Goal: Task Accomplishment & Management: Use online tool/utility

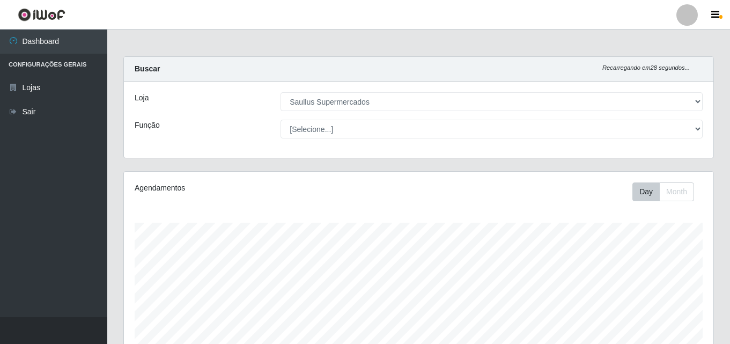
select select "423"
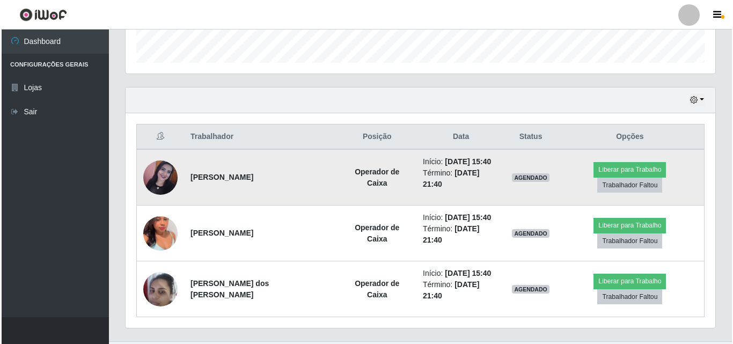
scroll to position [223, 589]
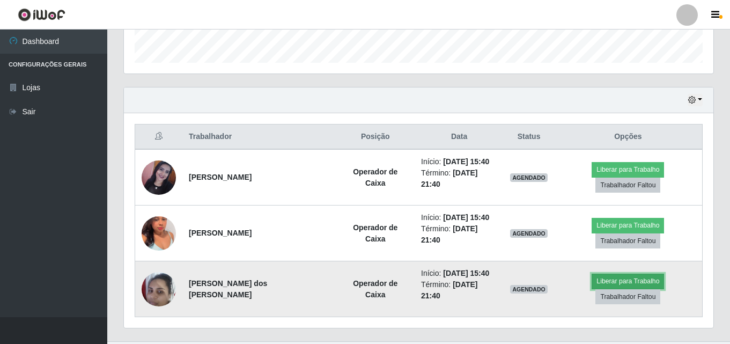
click at [606, 273] on button "Liberar para Trabalho" at bounding box center [627, 280] width 72 height 15
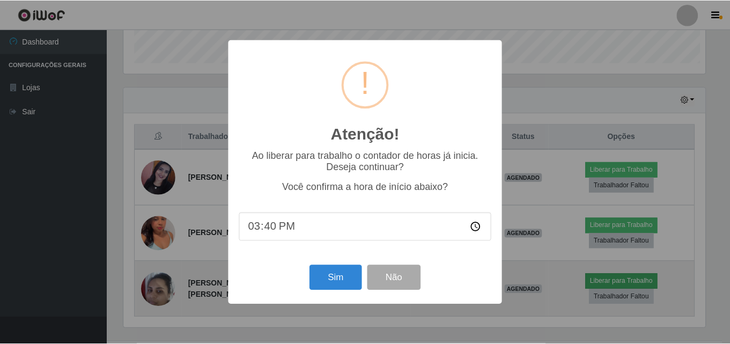
scroll to position [223, 584]
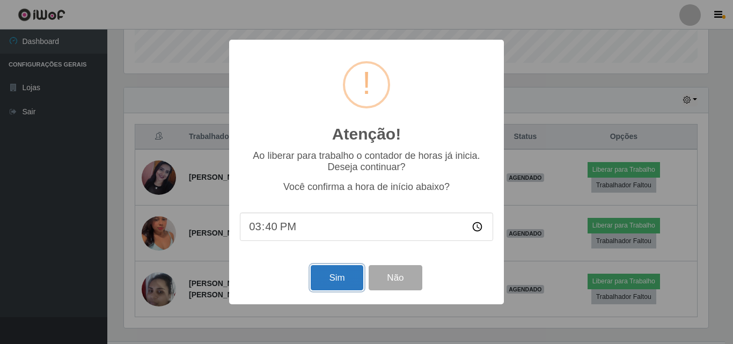
click at [347, 282] on button "Sim" at bounding box center [336, 277] width 52 height 25
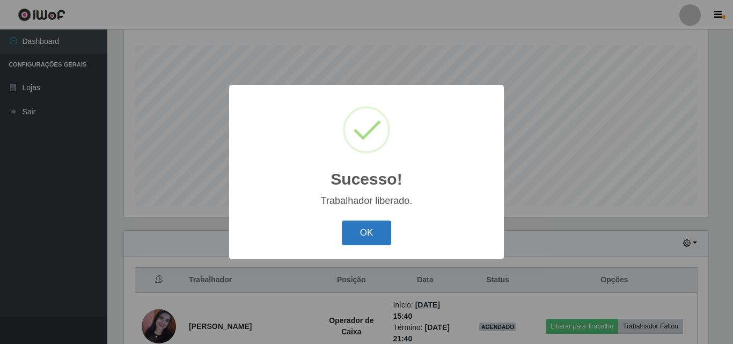
click at [383, 233] on button "OK" at bounding box center [367, 232] width 50 height 25
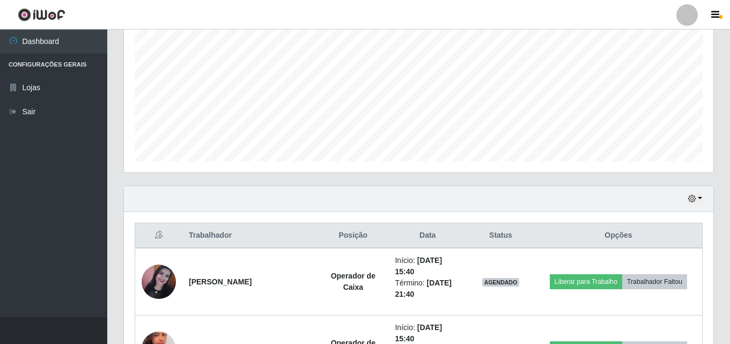
scroll to position [285, 0]
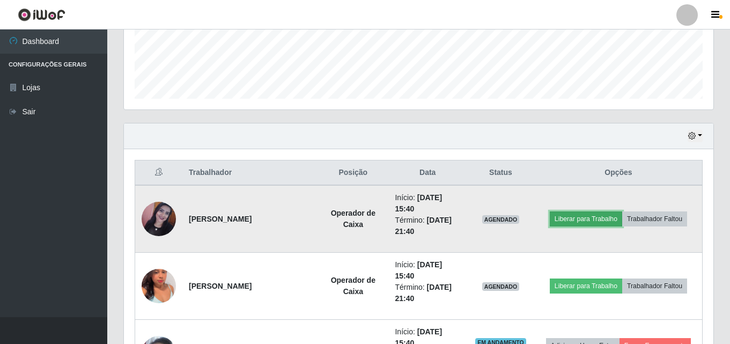
click at [576, 219] on button "Liberar para Trabalho" at bounding box center [586, 218] width 72 height 15
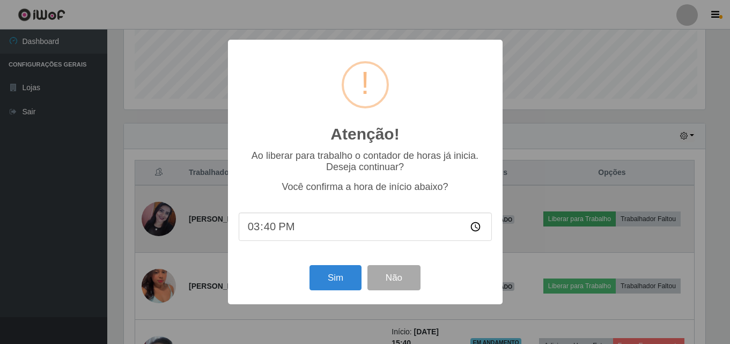
scroll to position [223, 584]
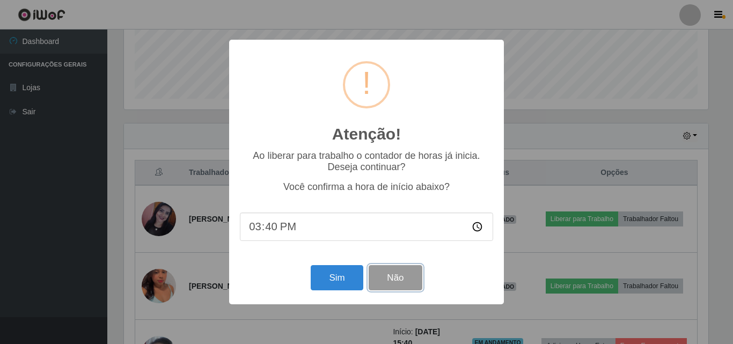
click at [394, 286] on button "Não" at bounding box center [394, 277] width 53 height 25
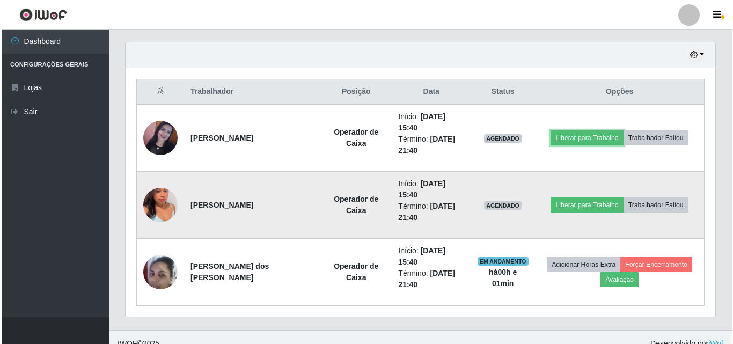
scroll to position [379, 0]
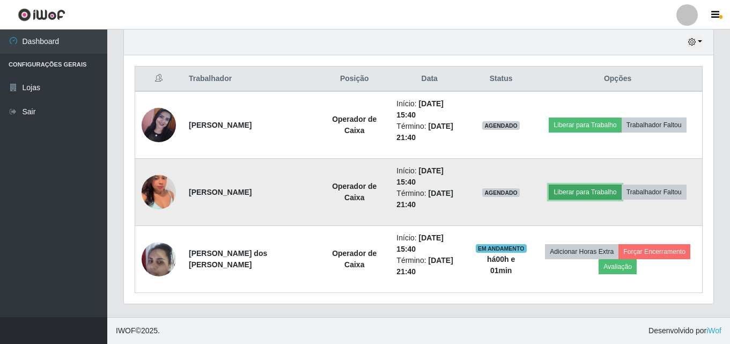
click at [563, 188] on button "Liberar para Trabalho" at bounding box center [585, 191] width 72 height 15
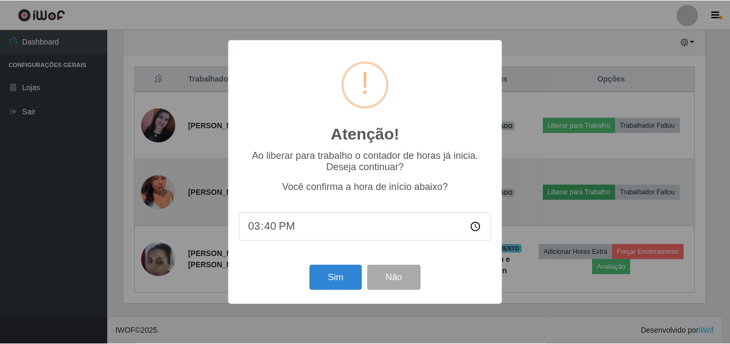
scroll to position [223, 584]
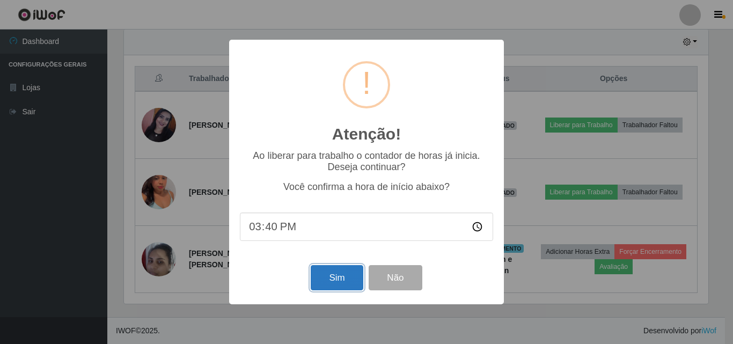
click at [342, 280] on button "Sim" at bounding box center [336, 277] width 52 height 25
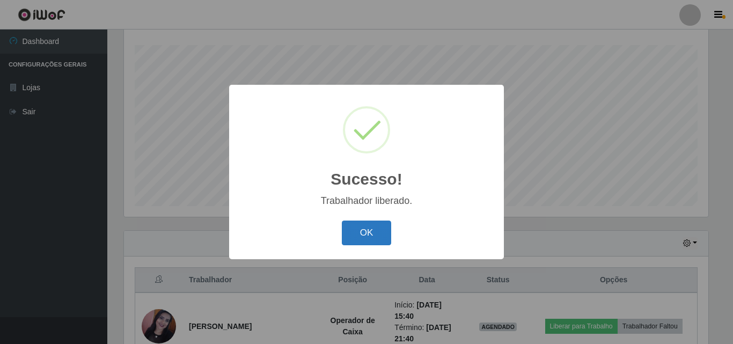
click at [381, 234] on button "OK" at bounding box center [367, 232] width 50 height 25
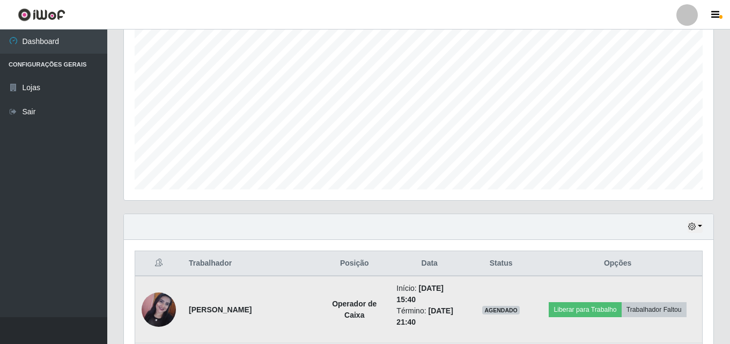
scroll to position [285, 0]
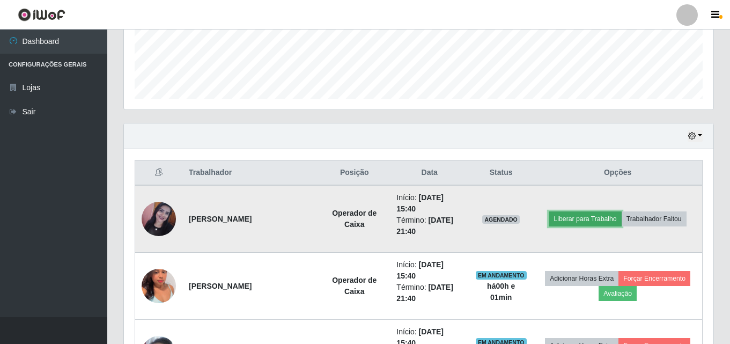
click at [558, 217] on button "Liberar para Trabalho" at bounding box center [585, 218] width 72 height 15
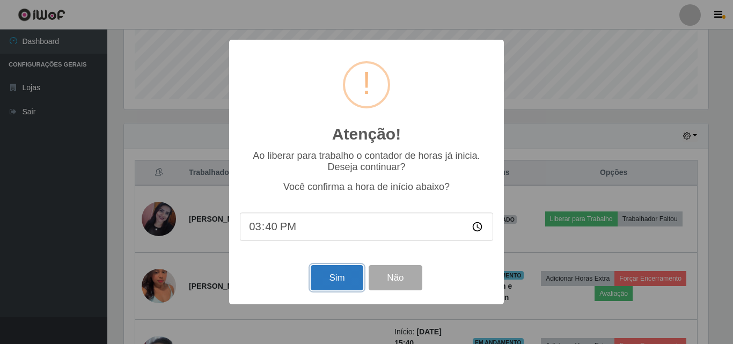
click at [324, 280] on button "Sim" at bounding box center [336, 277] width 52 height 25
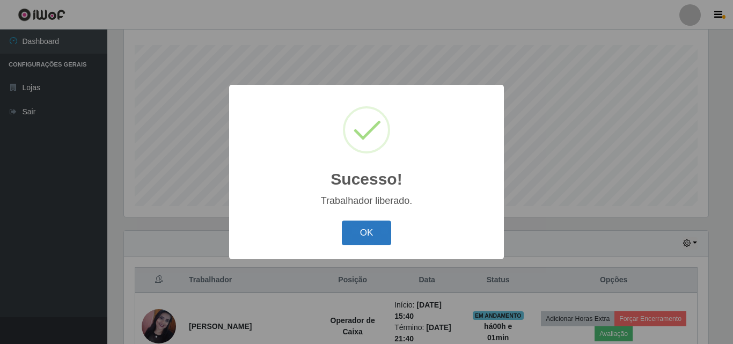
click at [379, 227] on button "OK" at bounding box center [367, 232] width 50 height 25
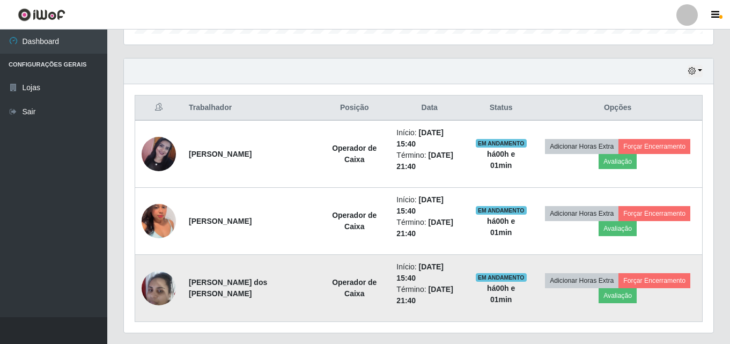
scroll to position [379, 0]
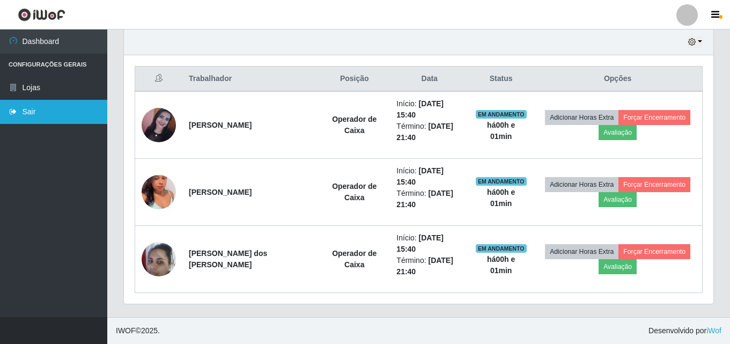
click at [34, 111] on link "Sair" at bounding box center [53, 112] width 107 height 24
